Goal: Task Accomplishment & Management: Use online tool/utility

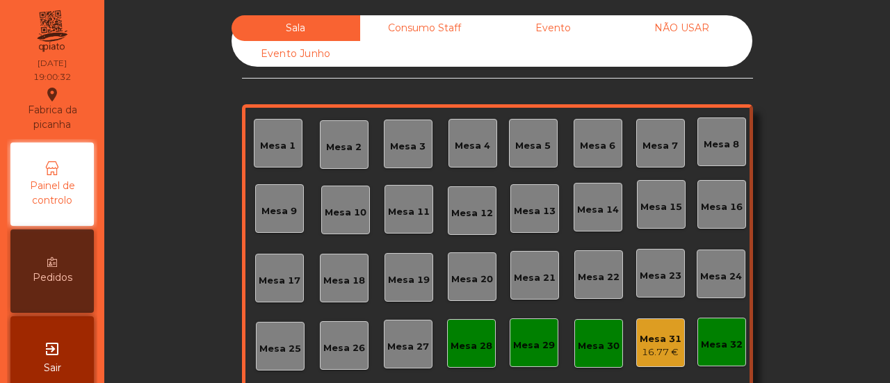
click at [660, 354] on div "16.77 €" at bounding box center [661, 353] width 42 height 14
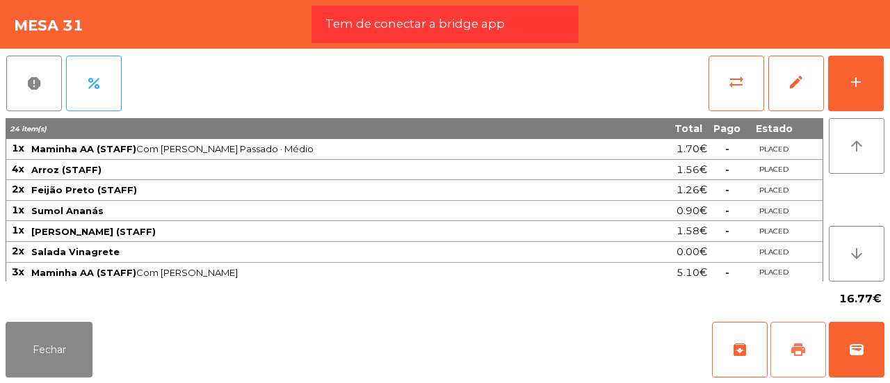
click at [784, 365] on button "print" at bounding box center [799, 350] width 56 height 56
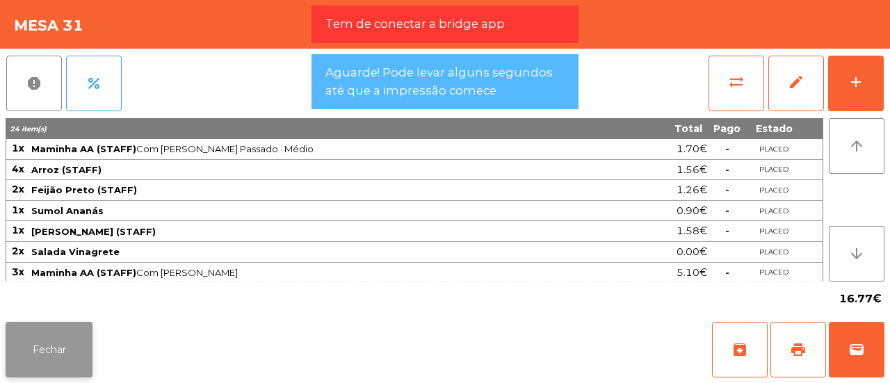
click at [31, 335] on button "Fechar" at bounding box center [49, 350] width 87 height 56
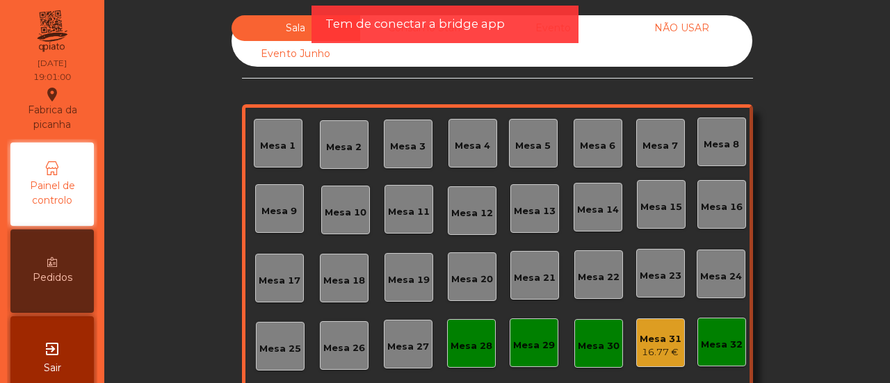
scroll to position [164, 0]
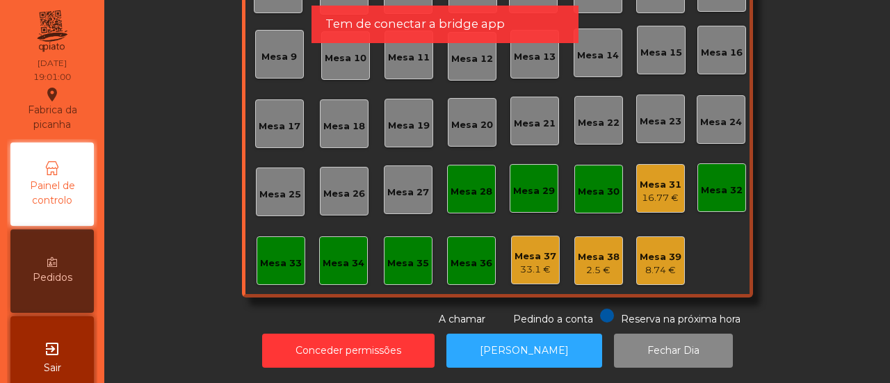
click at [651, 268] on div "Mesa 39 8.74 €" at bounding box center [660, 260] width 49 height 49
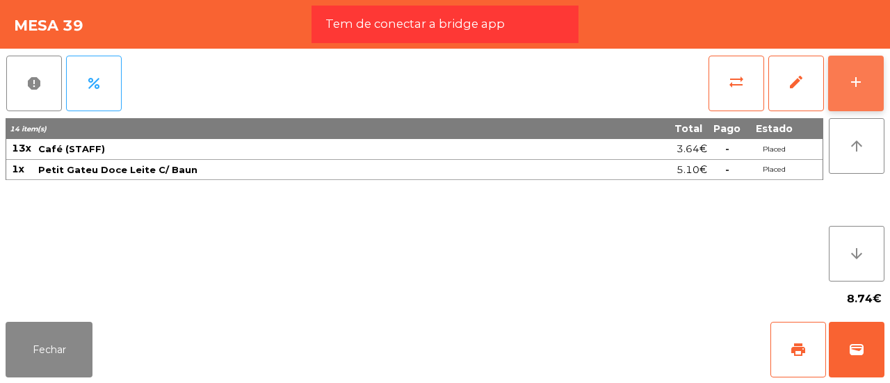
click at [859, 96] on button "add" at bounding box center [856, 84] width 56 height 56
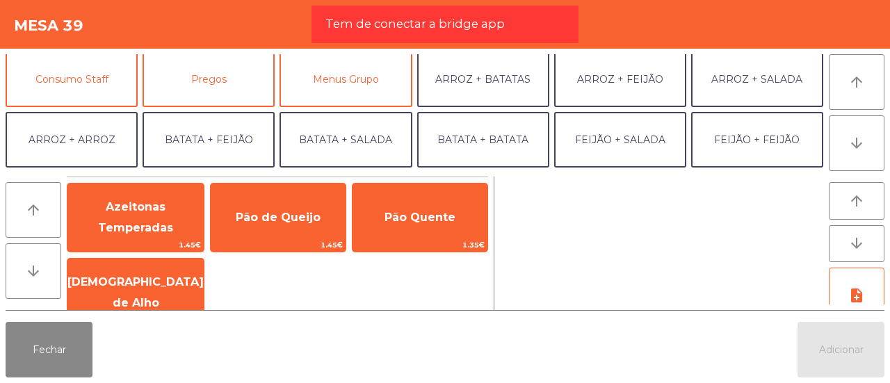
scroll to position [117, 0]
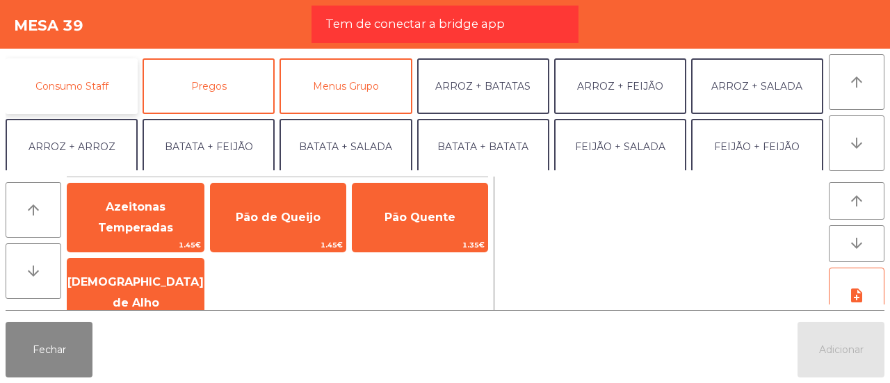
click at [121, 94] on button "Consumo Staff" at bounding box center [72, 86] width 132 height 56
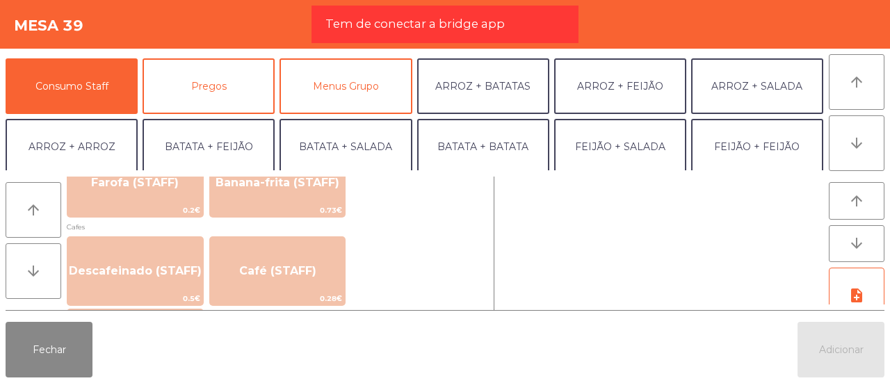
scroll to position [767, 0]
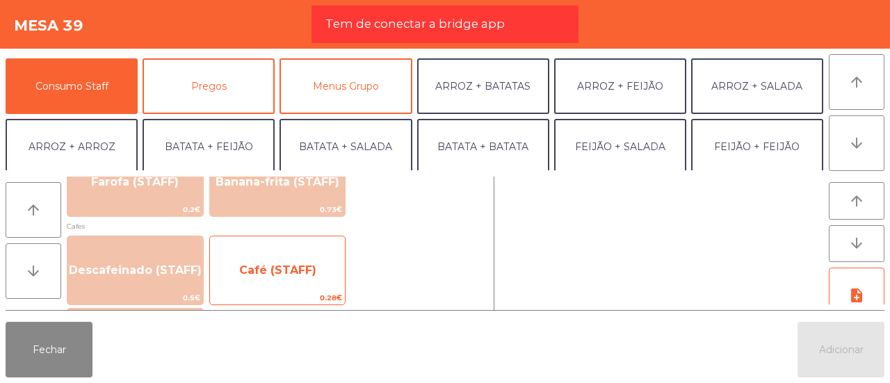
click at [241, 261] on span "Café (STAFF)" at bounding box center [278, 271] width 136 height 38
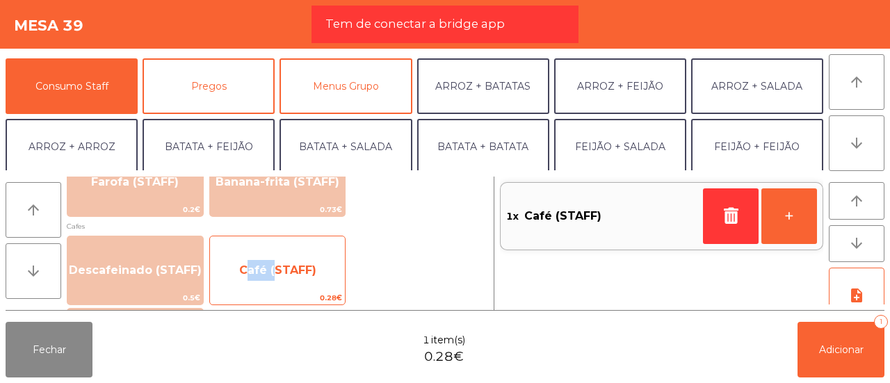
click at [241, 261] on span "Café (STAFF)" at bounding box center [278, 271] width 136 height 38
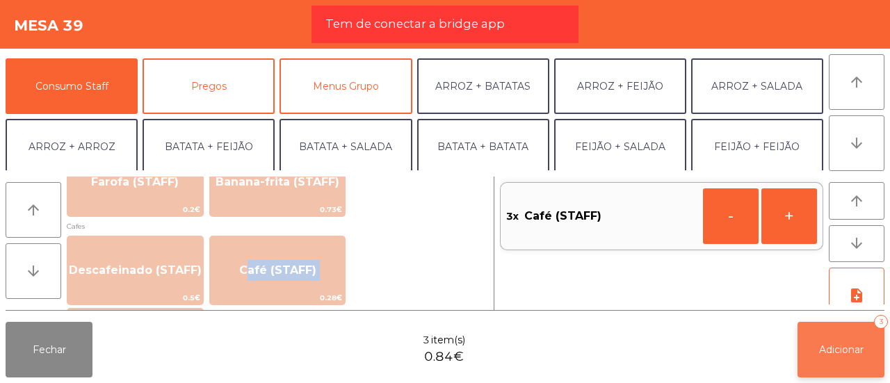
click at [839, 348] on span "Adicionar" at bounding box center [841, 350] width 45 height 13
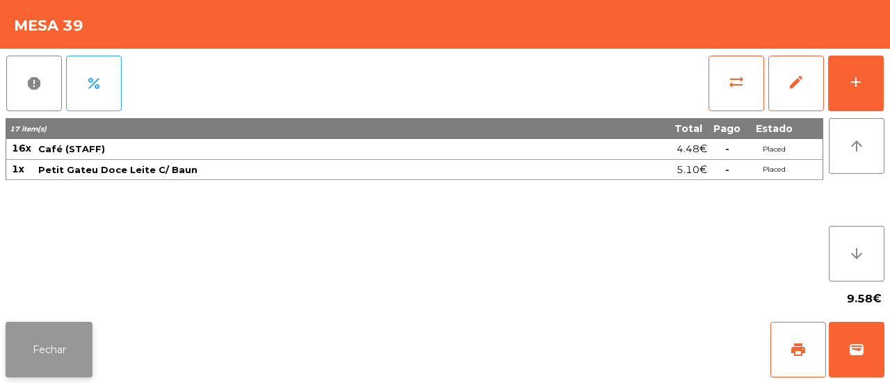
click at [54, 340] on button "Fechar" at bounding box center [49, 350] width 87 height 56
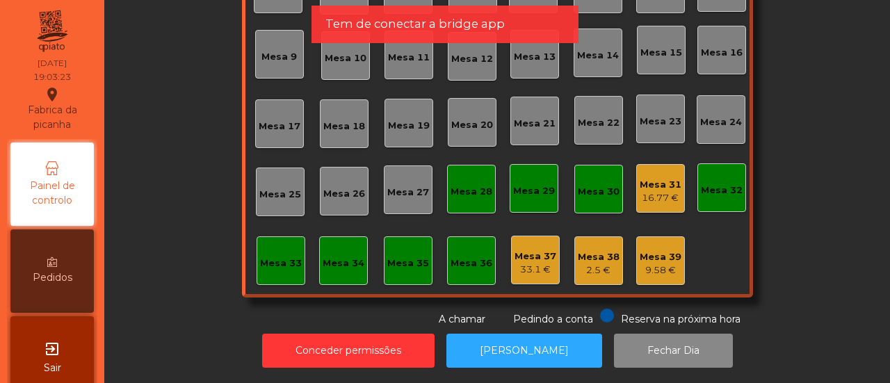
scroll to position [0, 0]
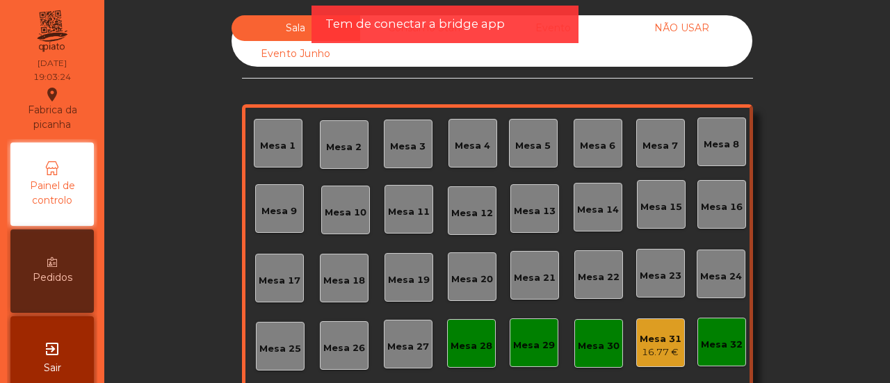
click at [430, 18] on span "Tem de conectar a bridge app" at bounding box center [414, 23] width 179 height 17
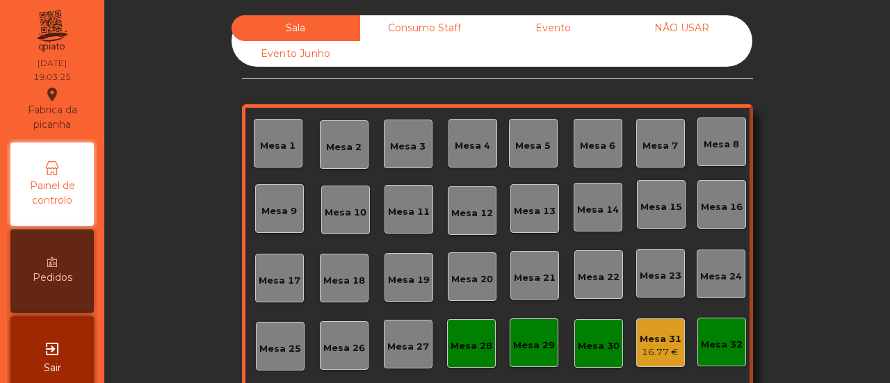
click at [392, 26] on div "Consumo Staff" at bounding box center [424, 28] width 129 height 26
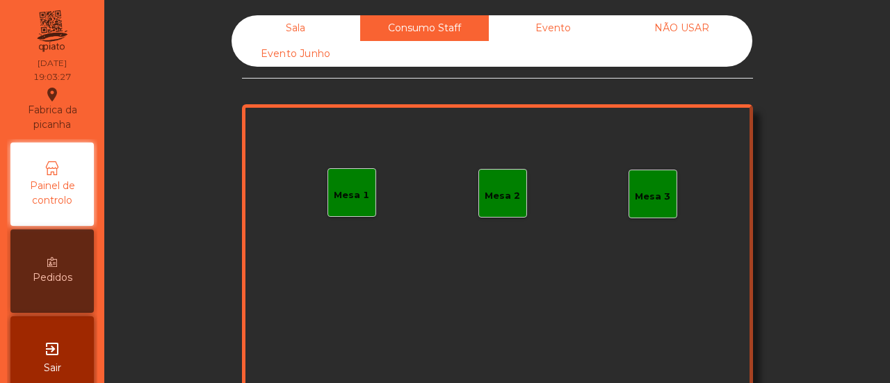
click at [324, 26] on div "Sala" at bounding box center [296, 28] width 129 height 26
